Goal: Information Seeking & Learning: Learn about a topic

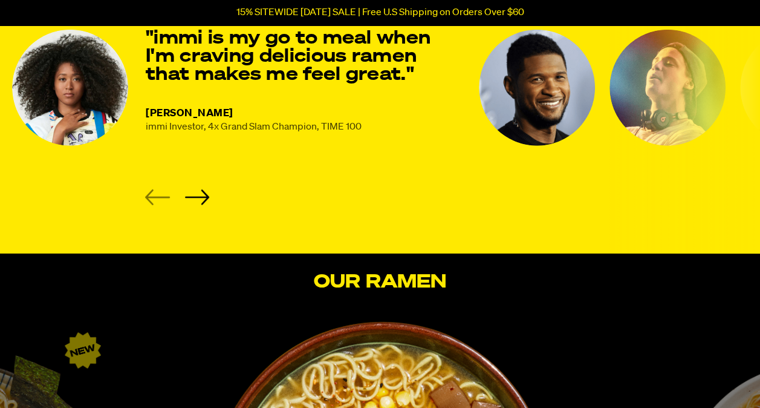
scroll to position [1681, 0]
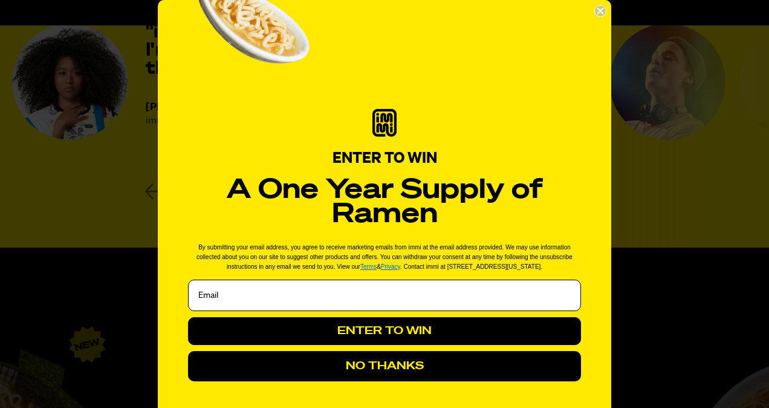
drag, startPoint x: 767, startPoint y: 25, endPoint x: 771, endPoint y: 145, distance: 119.2
click at [598, 9] on icon "Close dialog" at bounding box center [600, 10] width 5 height 5
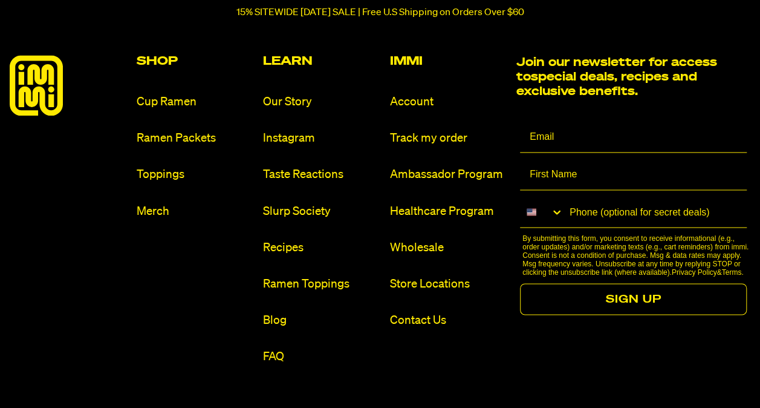
scroll to position [5491, 0]
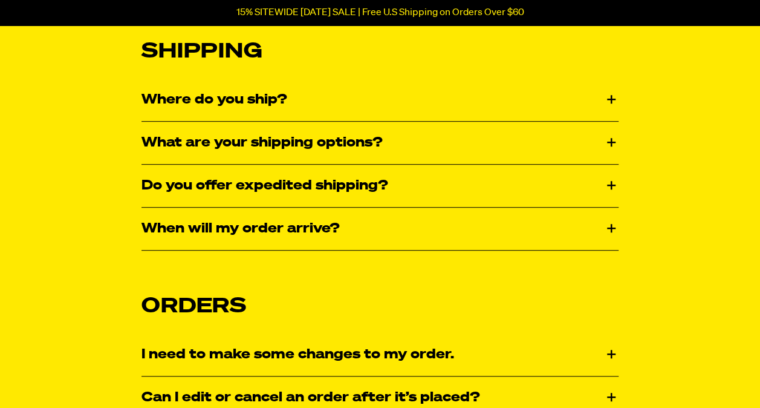
scroll to position [260, 0]
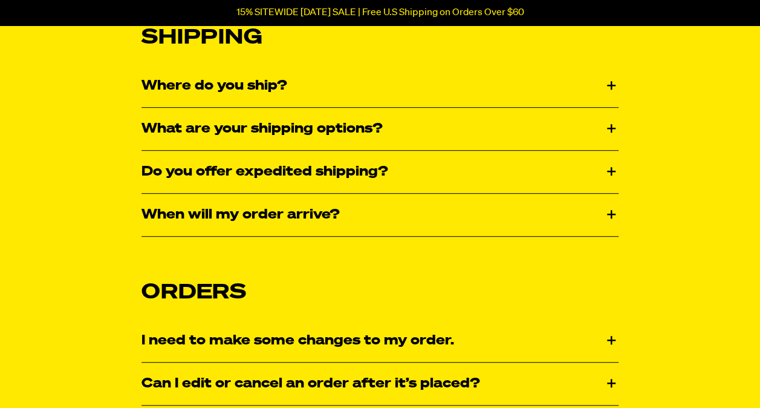
click at [611, 83] on div "Where do you ship?" at bounding box center [379, 86] width 477 height 42
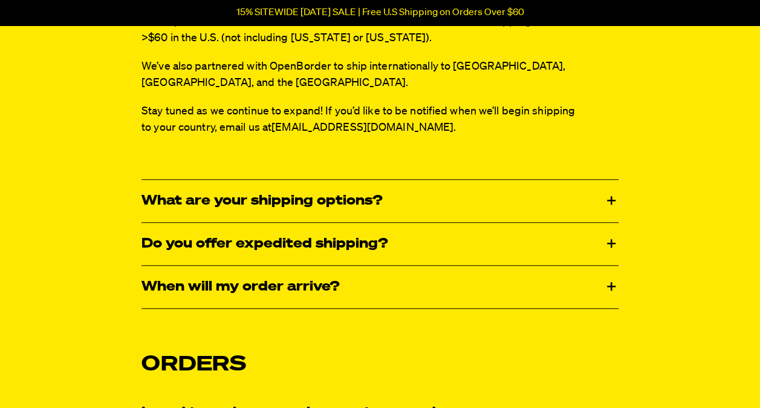
scroll to position [365, 0]
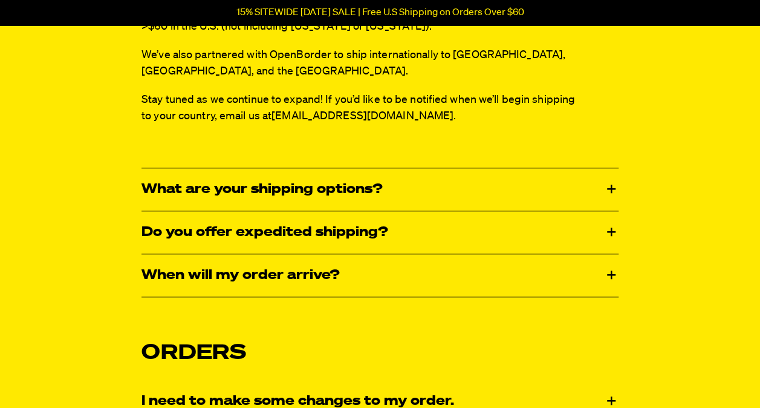
click at [614, 176] on div "What are your shipping options?" at bounding box center [379, 189] width 477 height 42
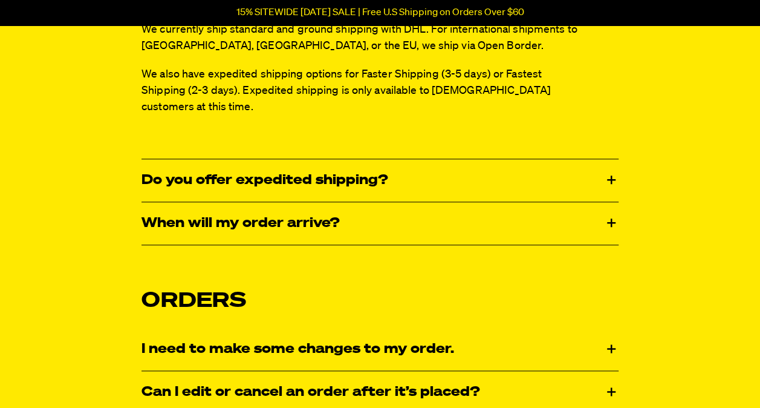
scroll to position [542, 0]
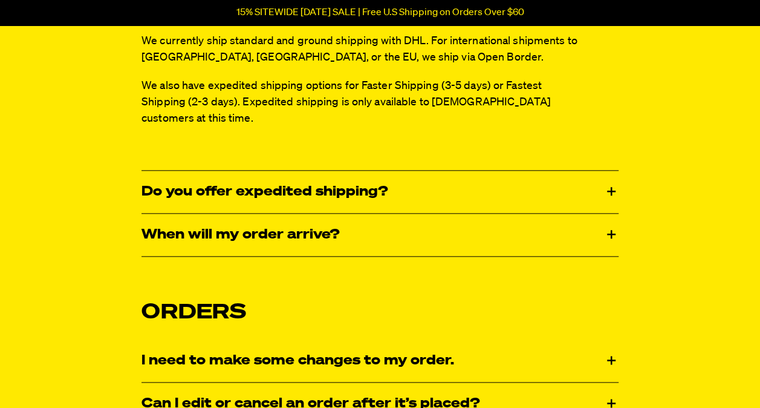
click at [612, 171] on div "Do you offer expedited shipping?" at bounding box center [379, 192] width 477 height 42
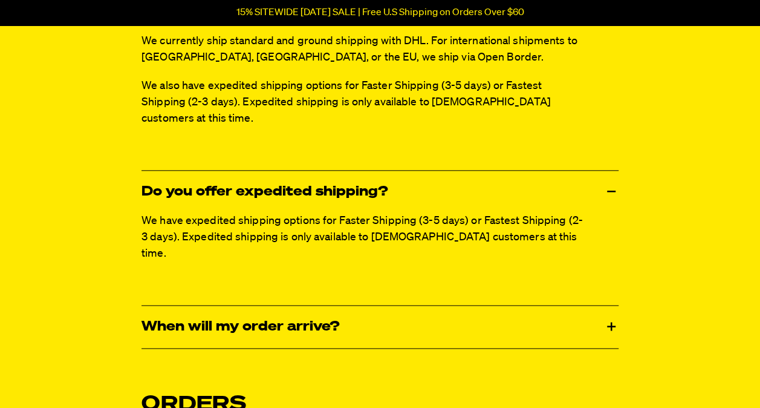
click at [612, 171] on div "Do you offer expedited shipping?" at bounding box center [379, 192] width 477 height 42
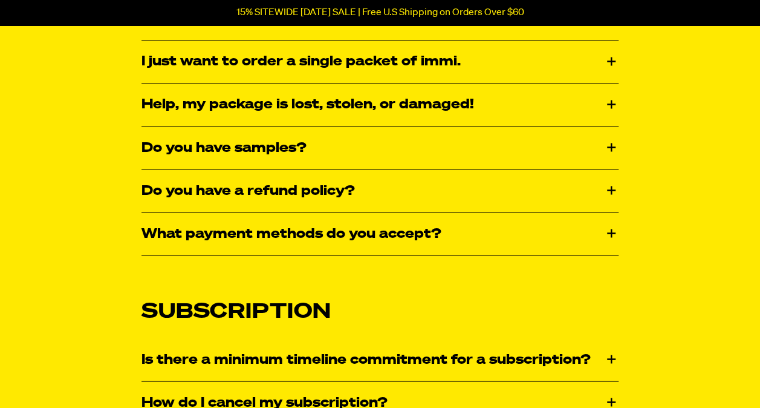
scroll to position [1020, 0]
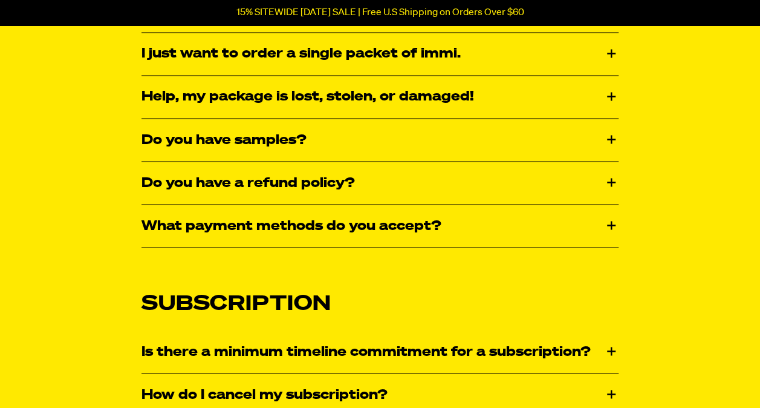
click at [608, 119] on div "Do you have samples?" at bounding box center [379, 140] width 477 height 42
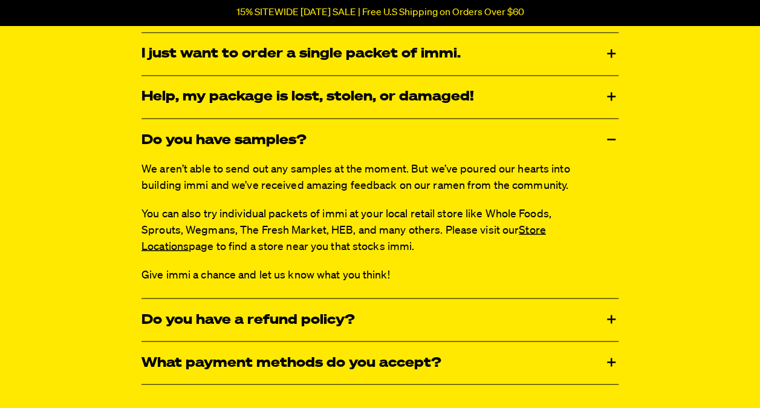
click at [608, 119] on div "Do you have samples?" at bounding box center [379, 140] width 477 height 42
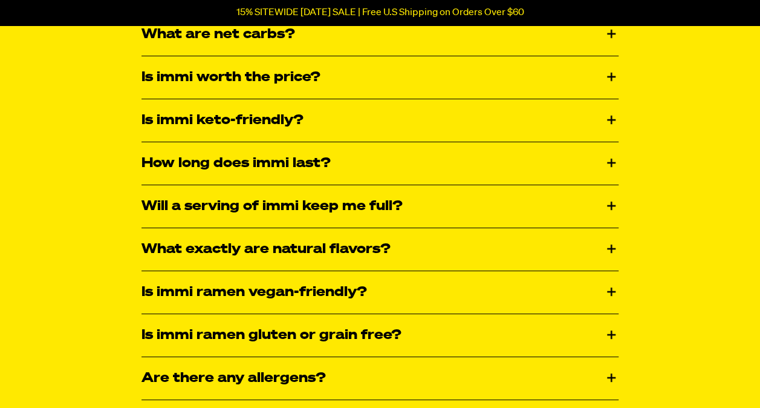
scroll to position [2223, 0]
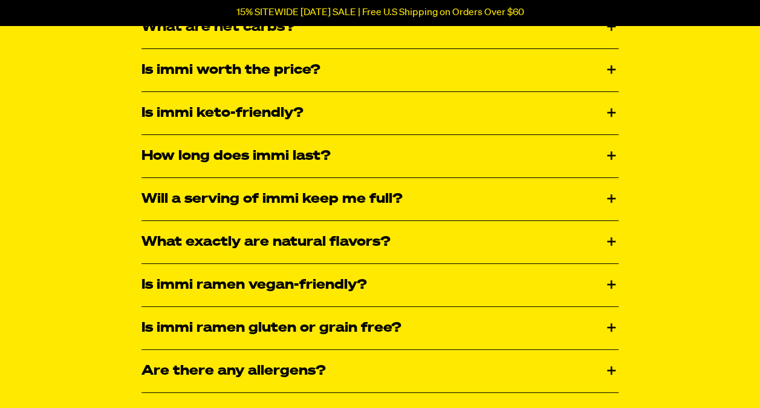
click at [615, 135] on div "How long does immi last?" at bounding box center [379, 156] width 477 height 42
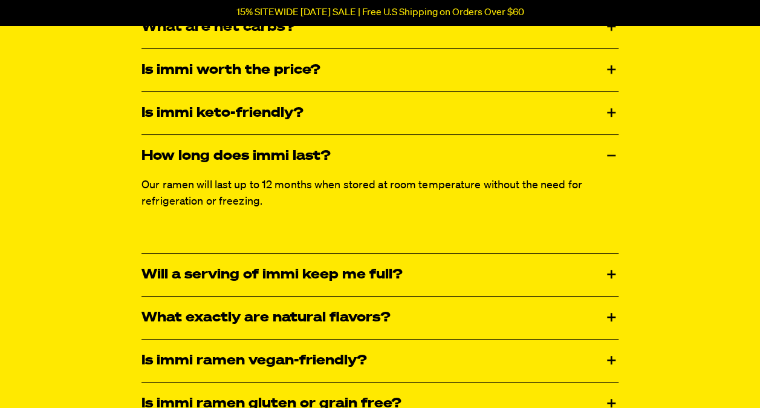
click at [615, 135] on div "How long does immi last?" at bounding box center [379, 156] width 477 height 42
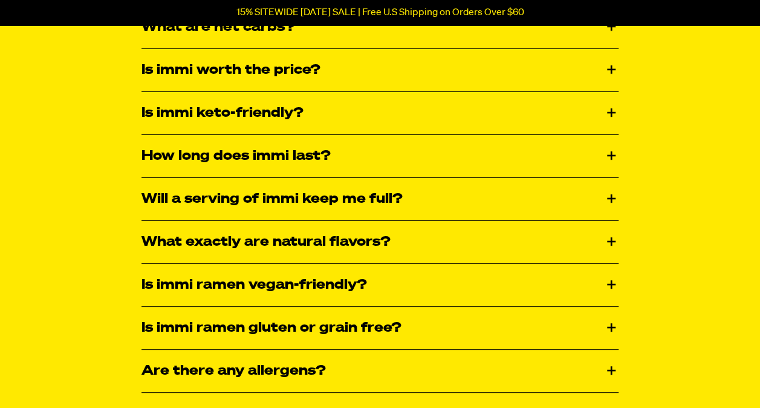
drag, startPoint x: 767, startPoint y: 284, endPoint x: 669, endPoint y: 352, distance: 118.6
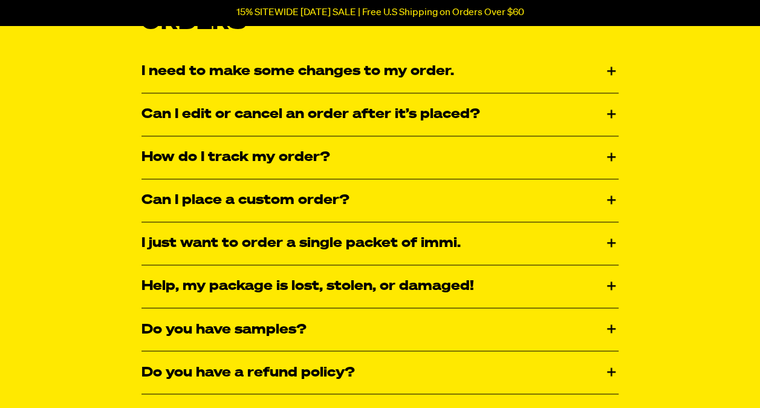
scroll to position [835, 0]
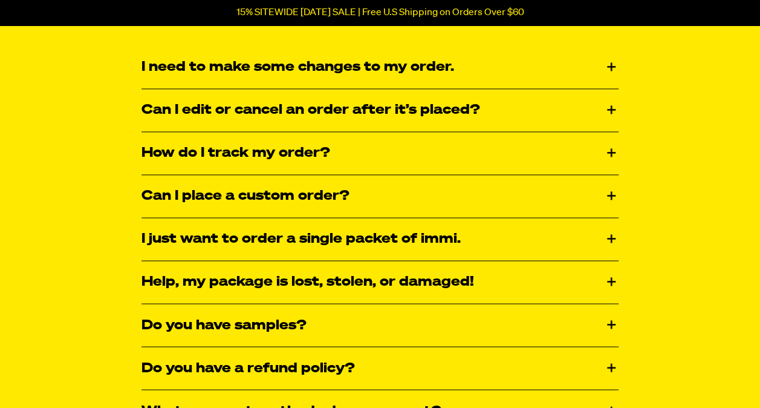
click at [612, 175] on div "Can I place a custom order?" at bounding box center [379, 196] width 477 height 42
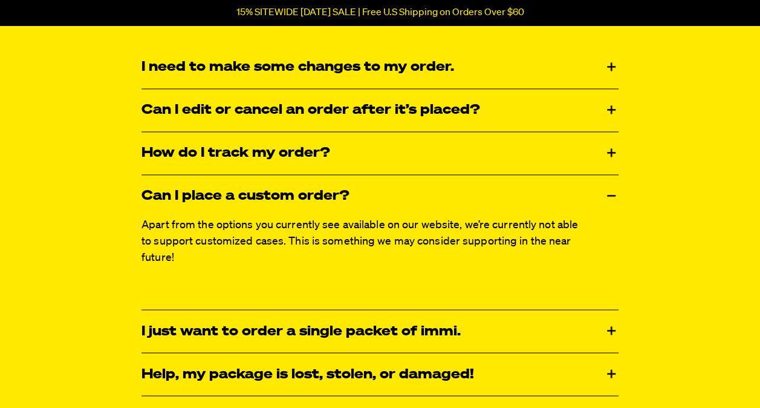
click at [612, 175] on div "Can I place a custom order?" at bounding box center [379, 196] width 477 height 42
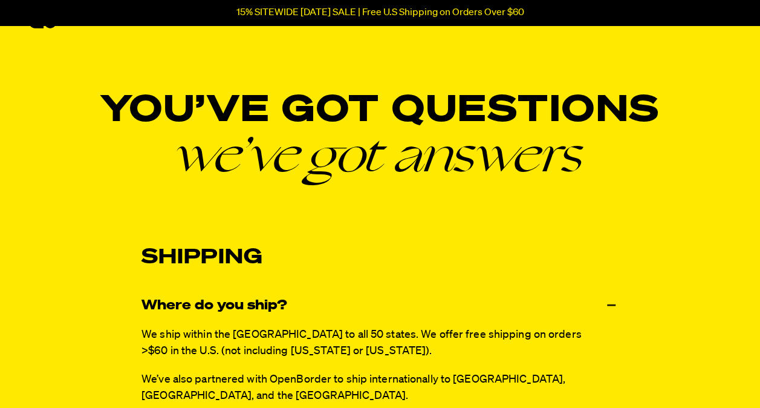
scroll to position [10, 0]
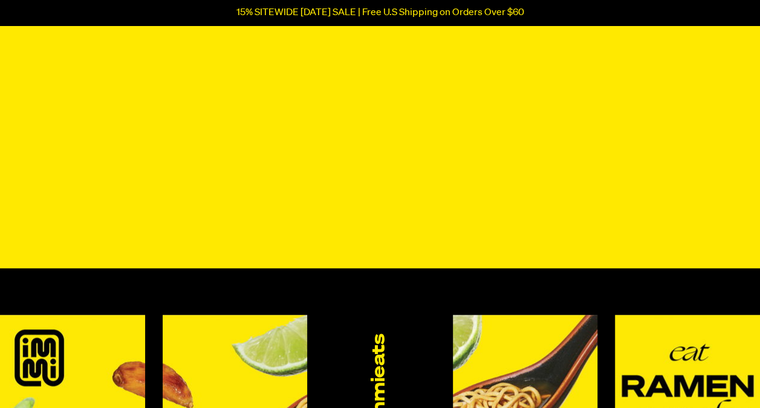
scroll to position [441, 0]
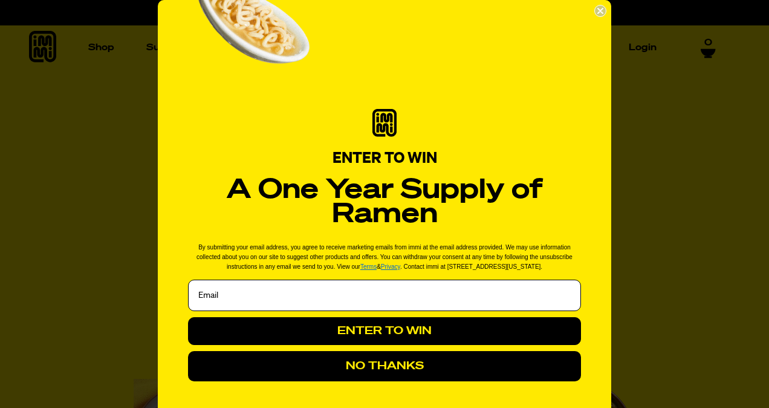
click at [595, 8] on circle "Close dialog" at bounding box center [600, 10] width 11 height 11
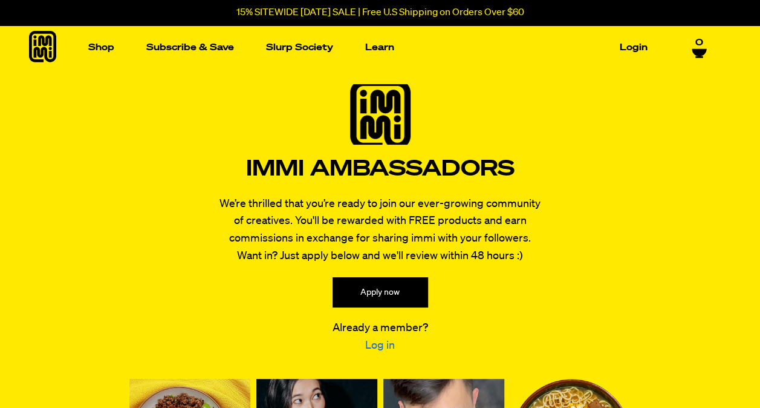
drag, startPoint x: 769, startPoint y: 62, endPoint x: 507, endPoint y: 108, distance: 265.7
click at [507, 108] on div "immi Ambassadors" at bounding box center [380, 133] width 268 height 99
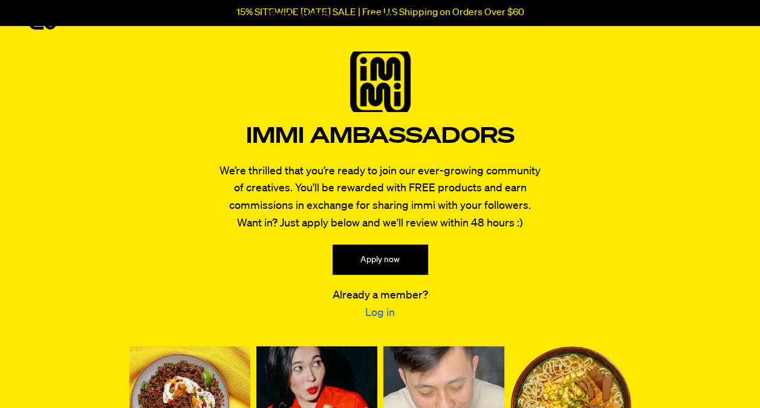
scroll to position [22, 0]
